Goal: Find specific page/section

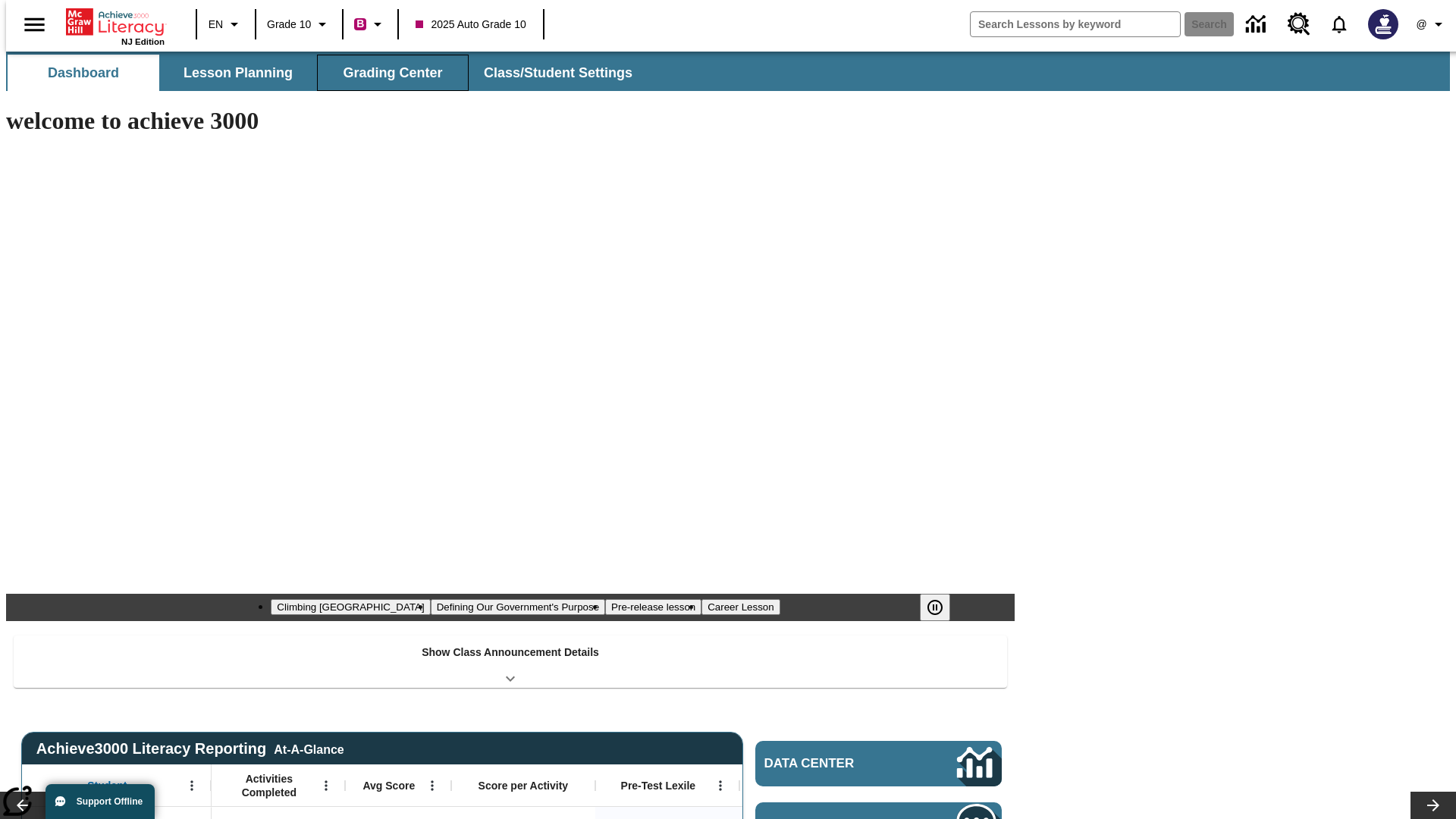
click at [387, 73] on button "Grading Center" at bounding box center [392, 73] width 151 height 37
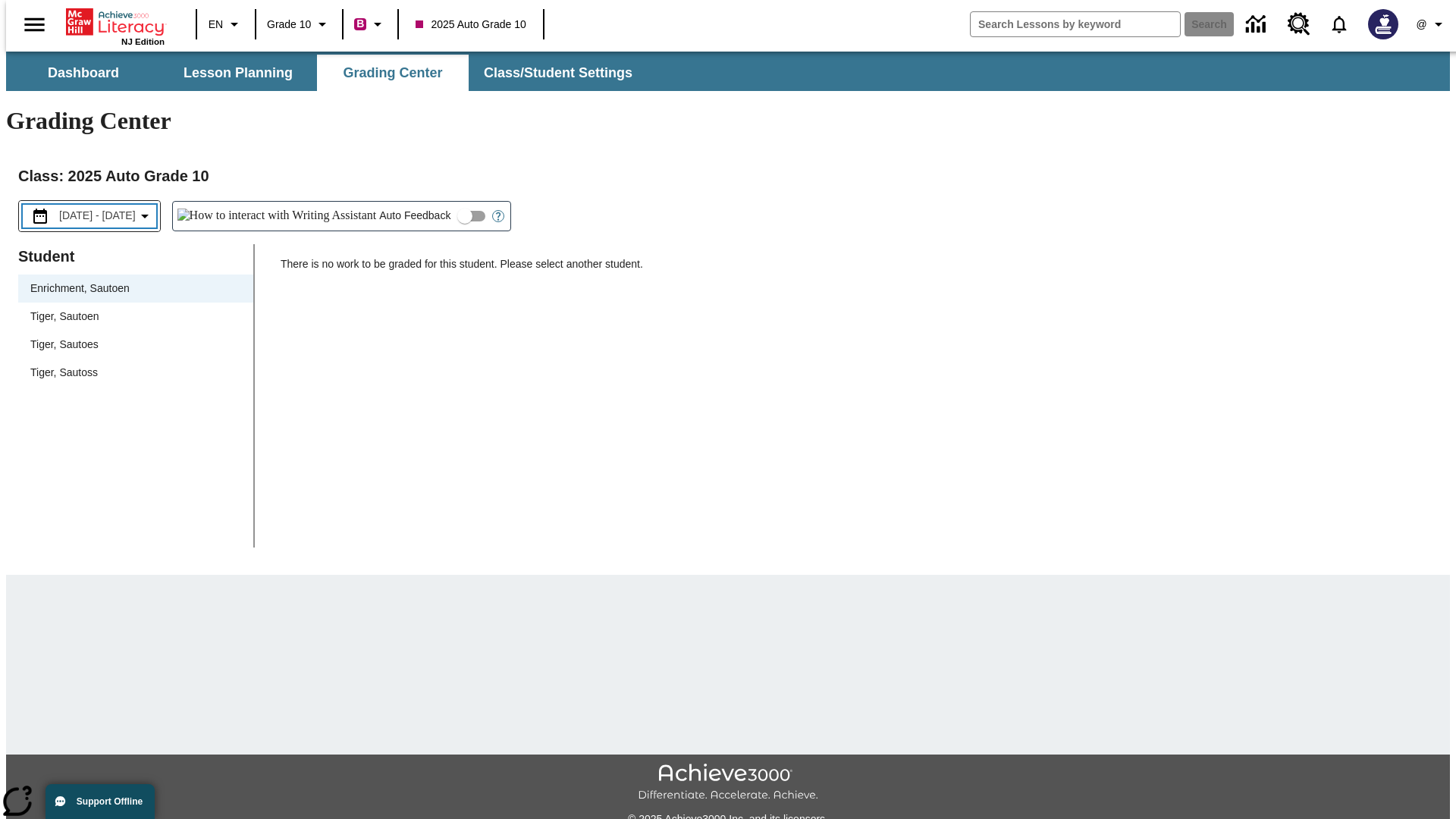
click at [108, 207] on span "[DATE] - [DATE]" at bounding box center [98, 215] width 76 height 16
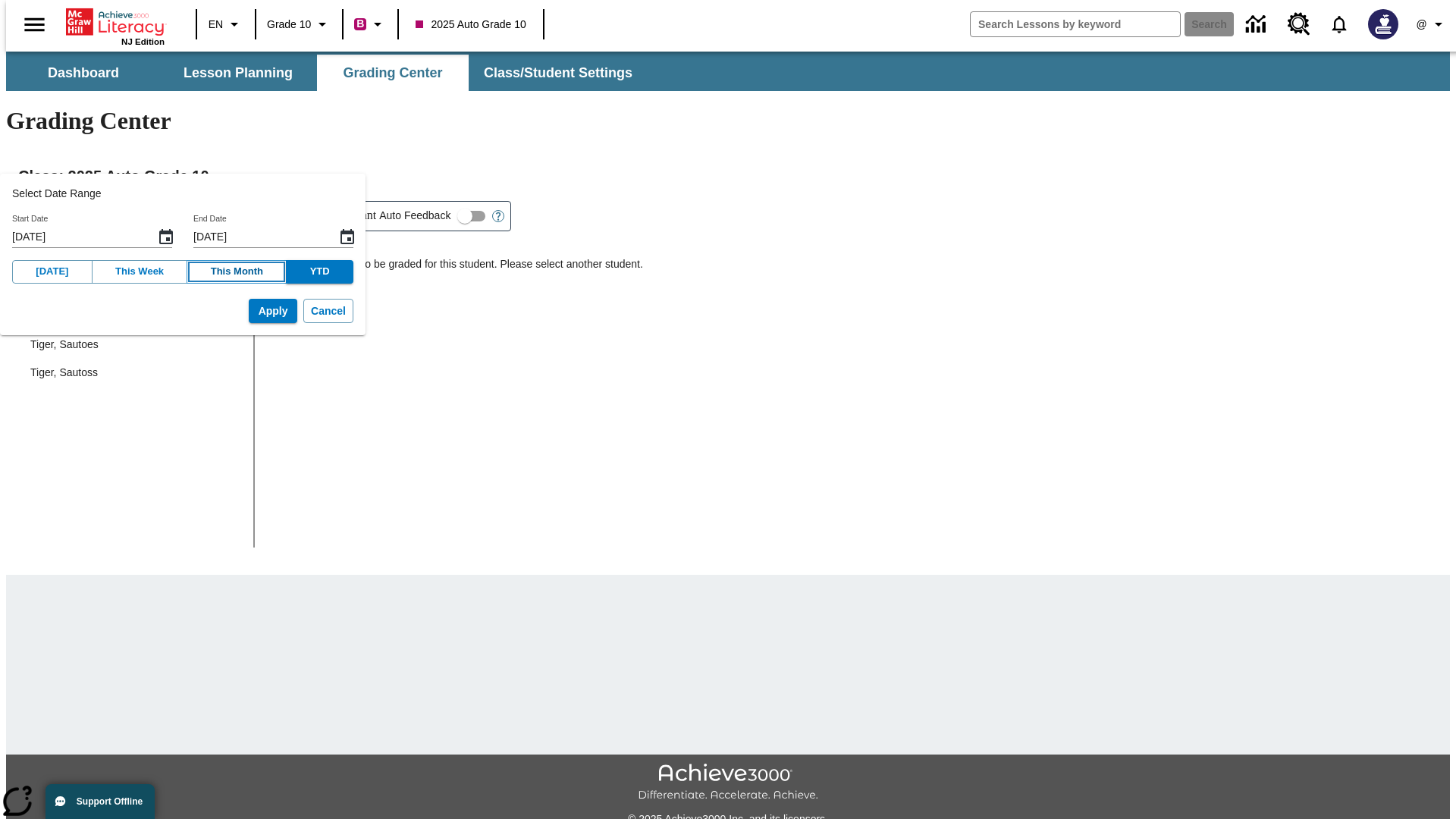
click at [220, 271] on button "This Month" at bounding box center [236, 271] width 100 height 23
type input "[DATE]"
click at [250, 311] on button "Apply" at bounding box center [273, 311] width 48 height 25
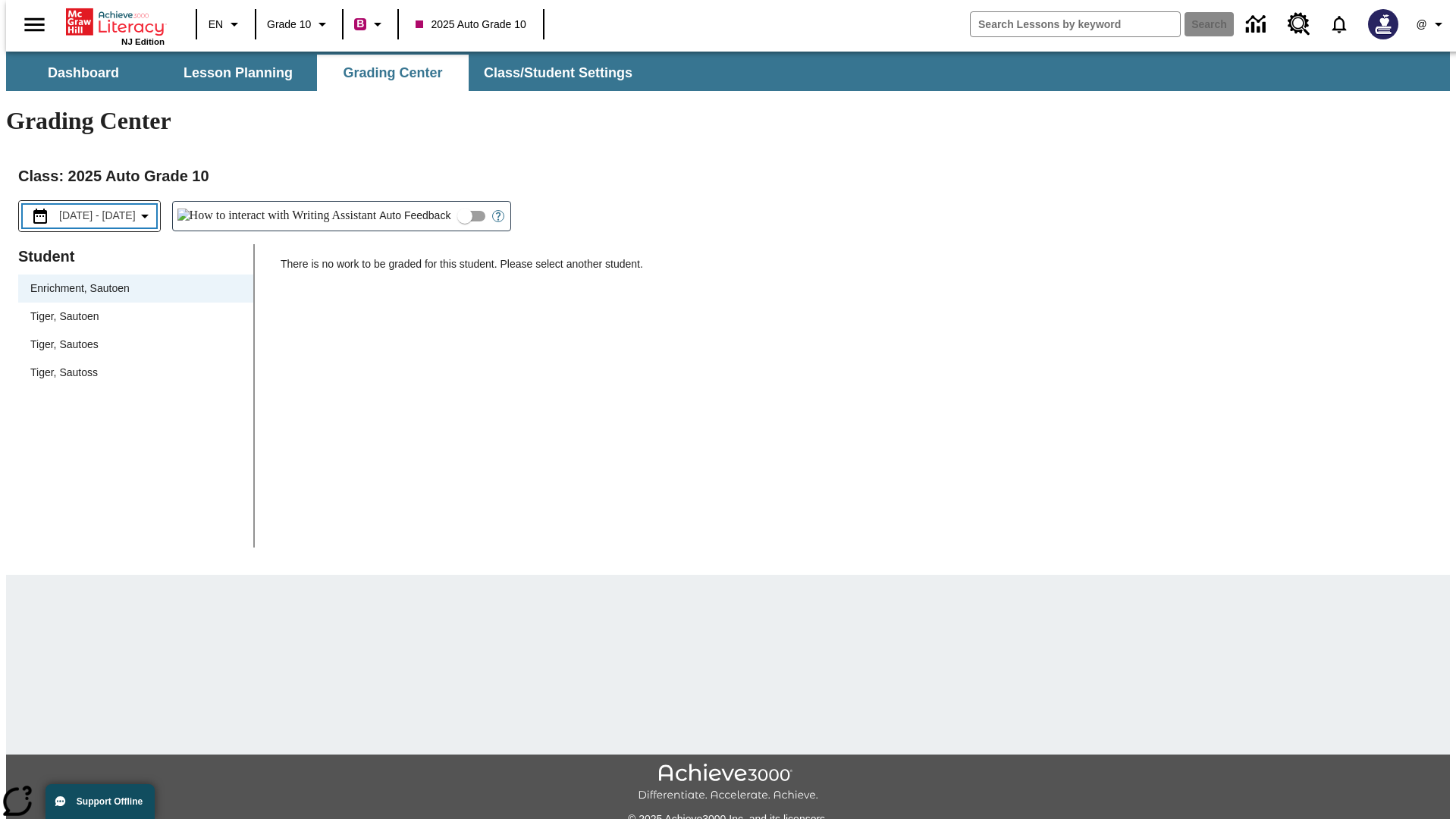
click at [110, 207] on span "[DATE] - [DATE]" at bounding box center [98, 215] width 76 height 16
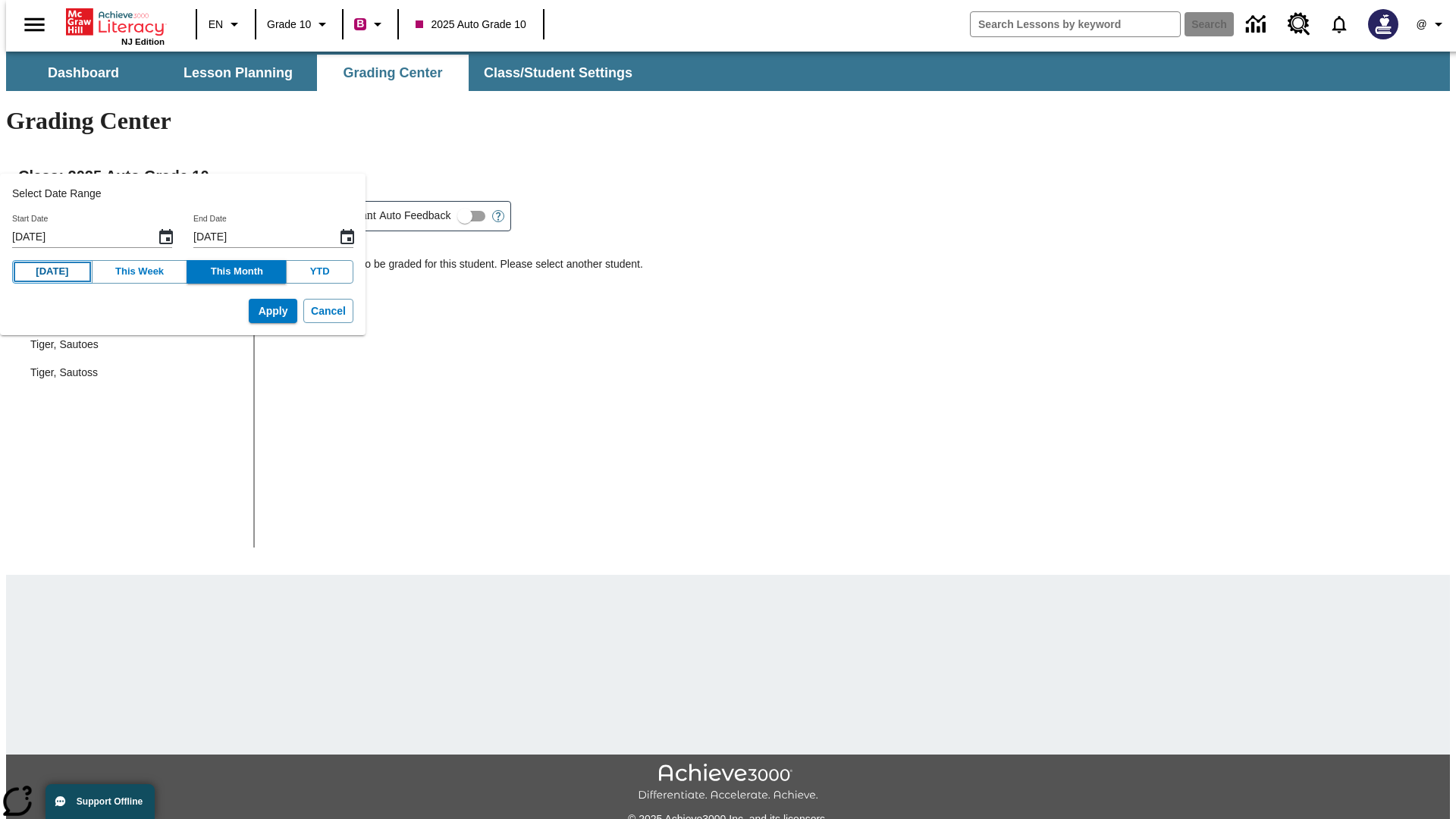
click at [48, 271] on button "[DATE]" at bounding box center [52, 271] width 80 height 23
type input "[DATE]"
click at [250, 311] on button "Apply" at bounding box center [273, 311] width 48 height 25
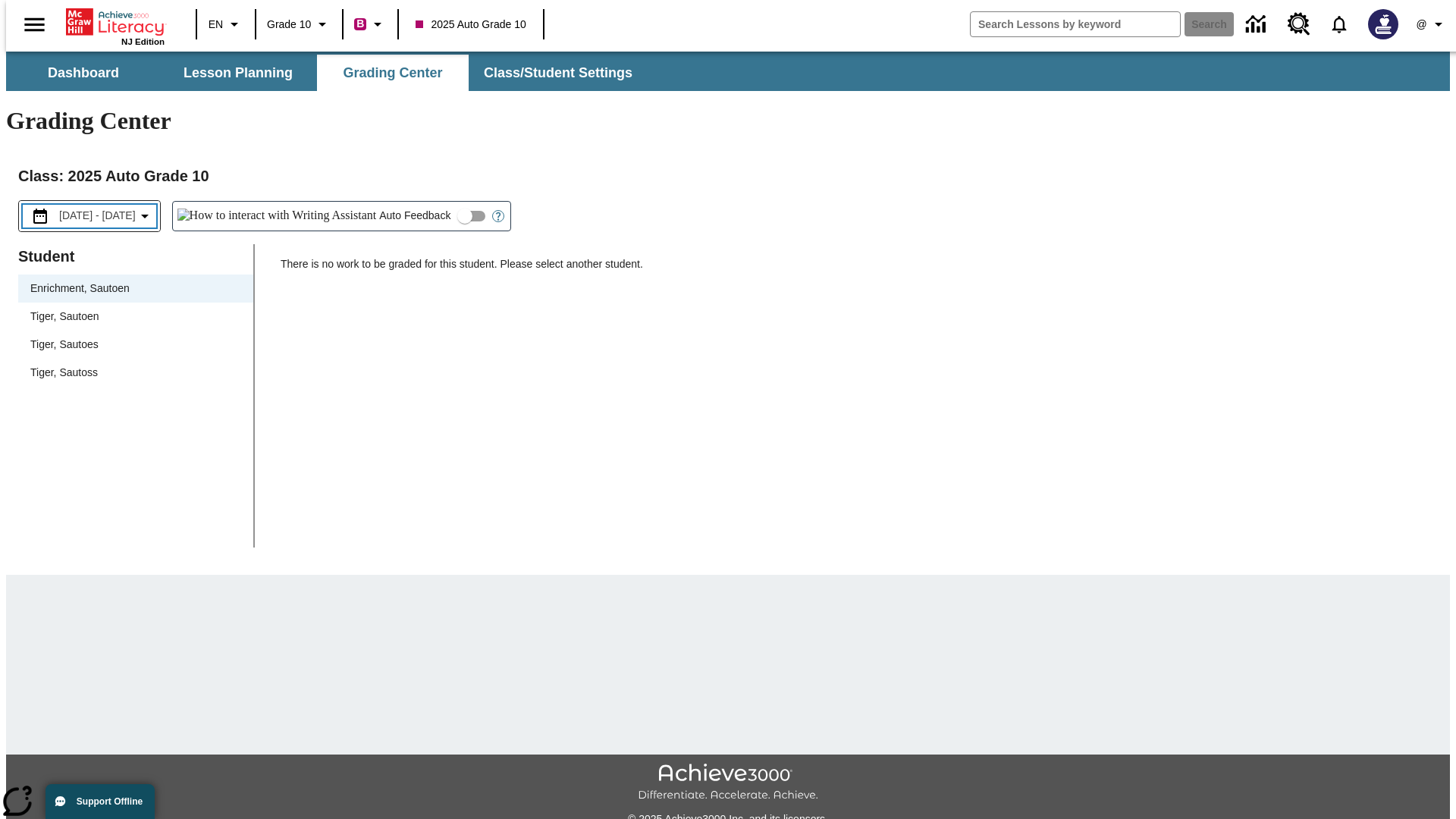
click at [113, 207] on span "[DATE] - [DATE]" at bounding box center [98, 215] width 76 height 16
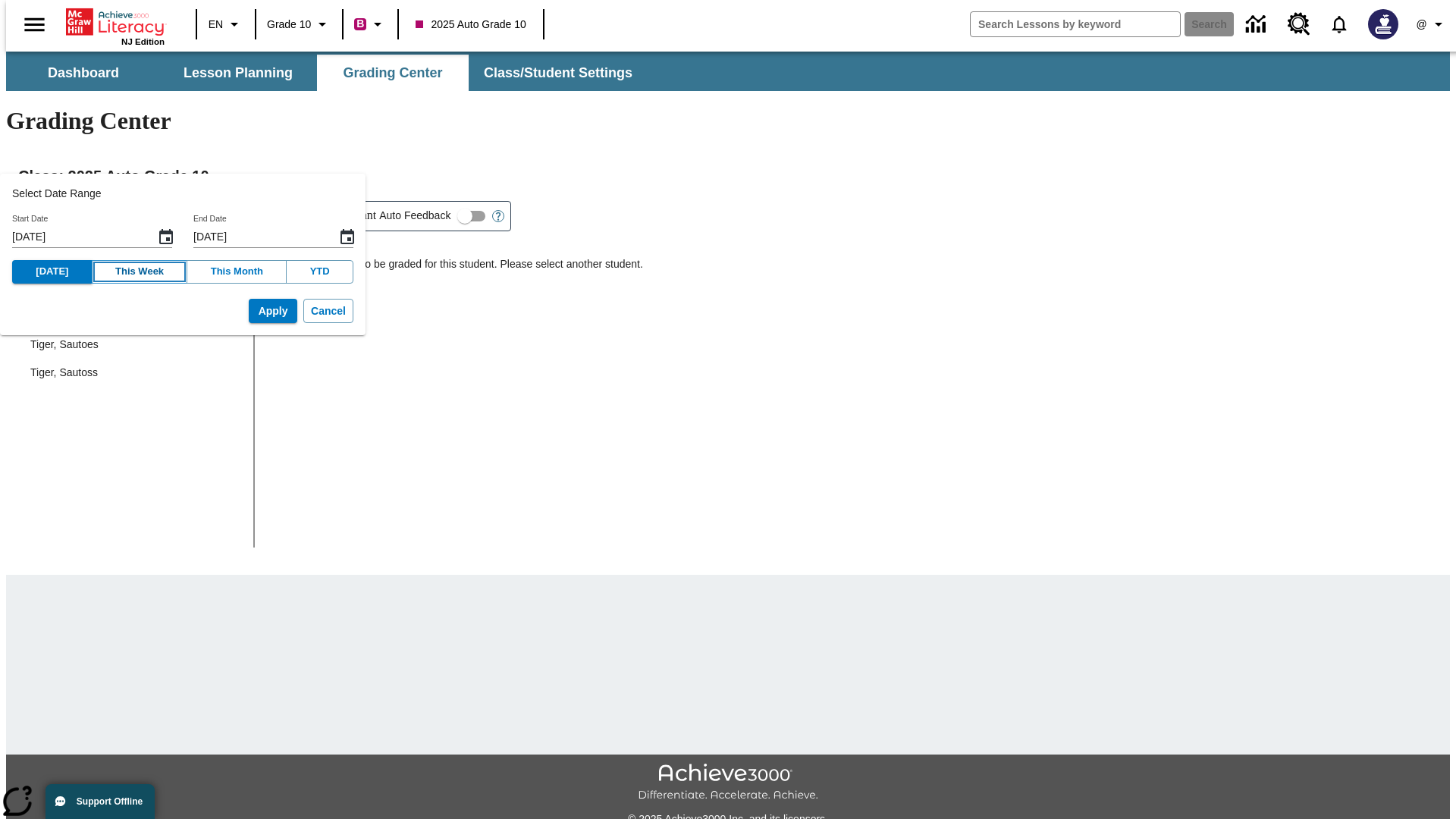
click at [128, 271] on button "This Week" at bounding box center [140, 271] width 96 height 23
type input "[DATE]"
click at [250, 311] on button "Apply" at bounding box center [273, 311] width 48 height 25
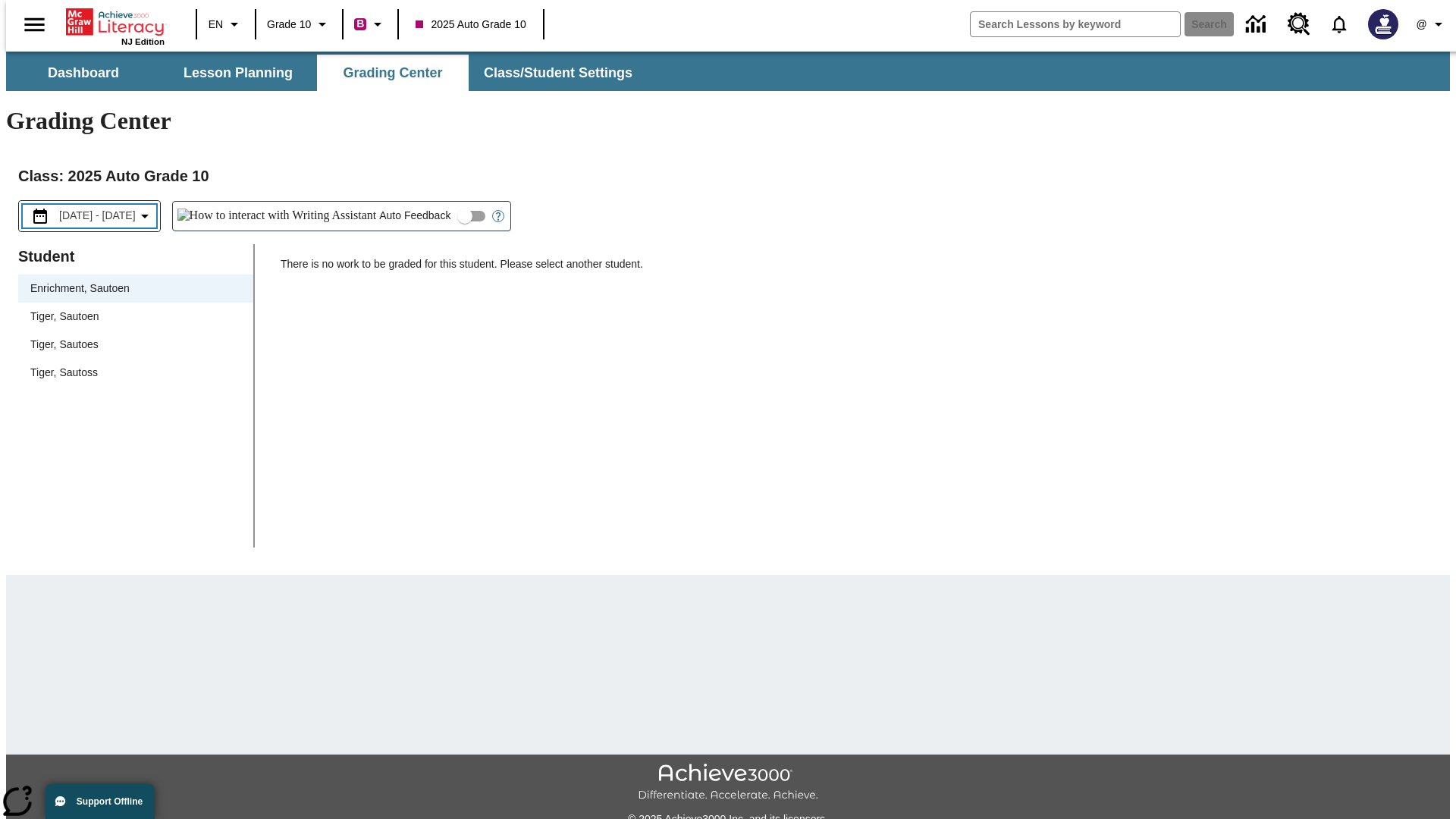
click at [110, 207] on span "[DATE] - [DATE]" at bounding box center [98, 215] width 76 height 16
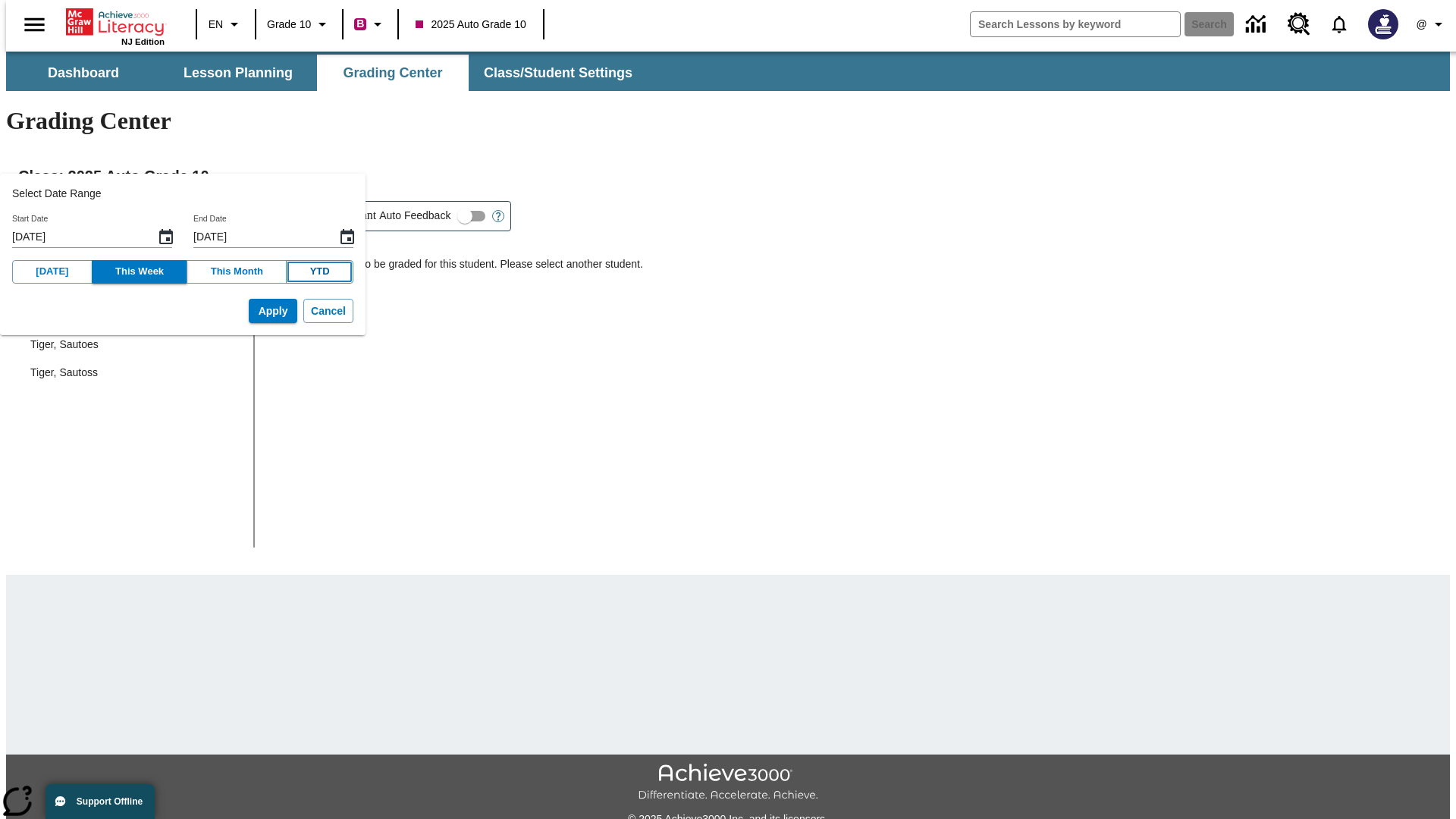
click at [298, 271] on button "YTD" at bounding box center [319, 271] width 68 height 23
type input "[DATE]"
click at [250, 311] on button "Apply" at bounding box center [273, 311] width 48 height 25
